Goal: Information Seeking & Learning: Learn about a topic

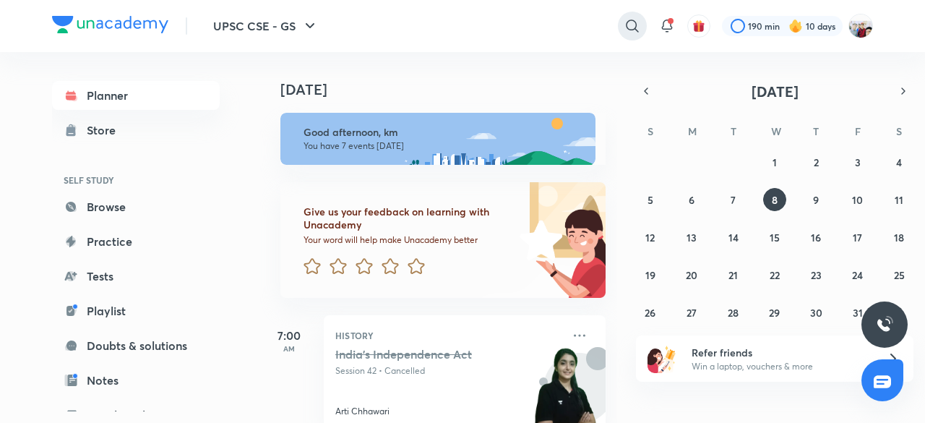
click at [631, 24] on icon at bounding box center [631, 25] width 17 height 17
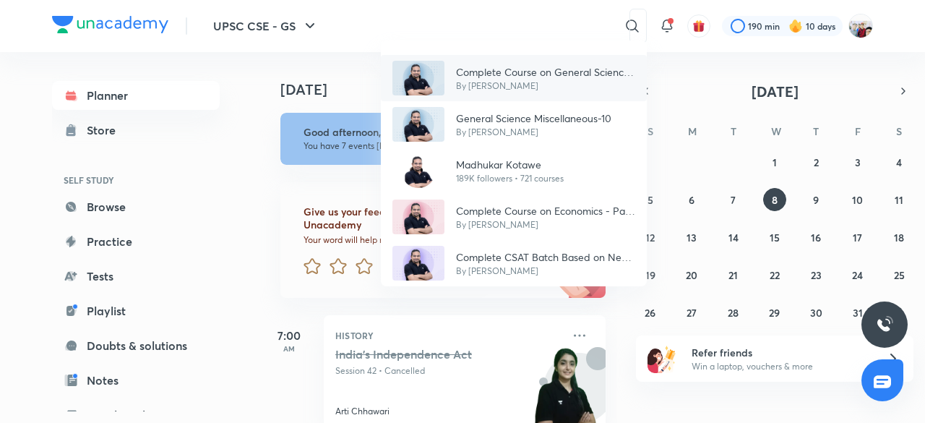
click at [561, 79] on p "Complete Course on General Science 2024-25" at bounding box center [545, 71] width 179 height 15
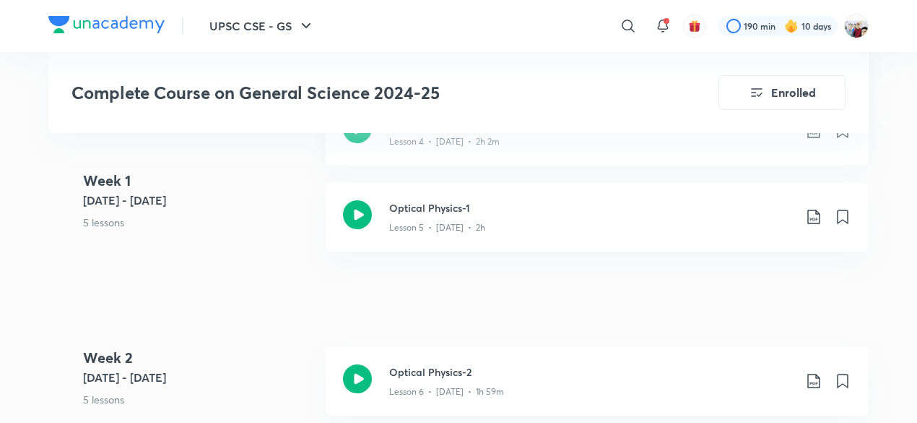
scroll to position [1300, 0]
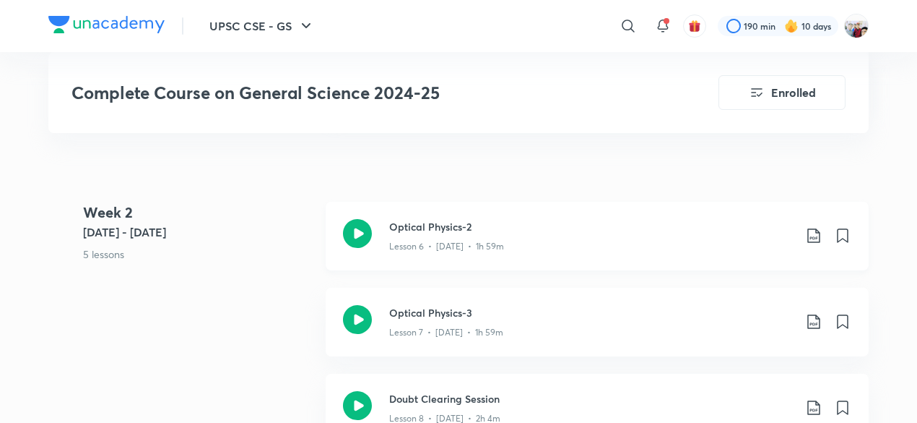
click at [496, 230] on h3 "Optical Physics-2" at bounding box center [591, 226] width 405 height 15
